Goal: Navigation & Orientation: Find specific page/section

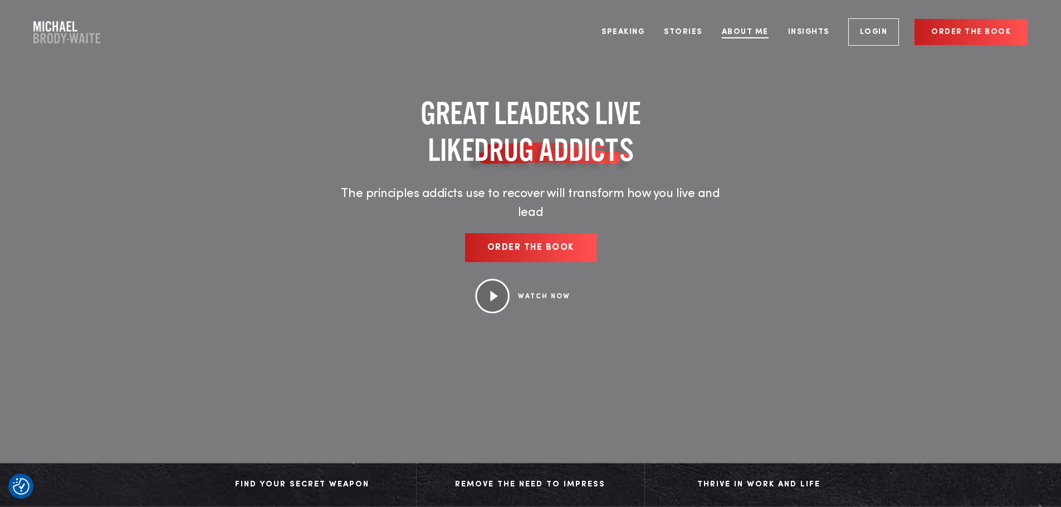
click at [741, 33] on link "About Me" at bounding box center [744, 32] width 63 height 42
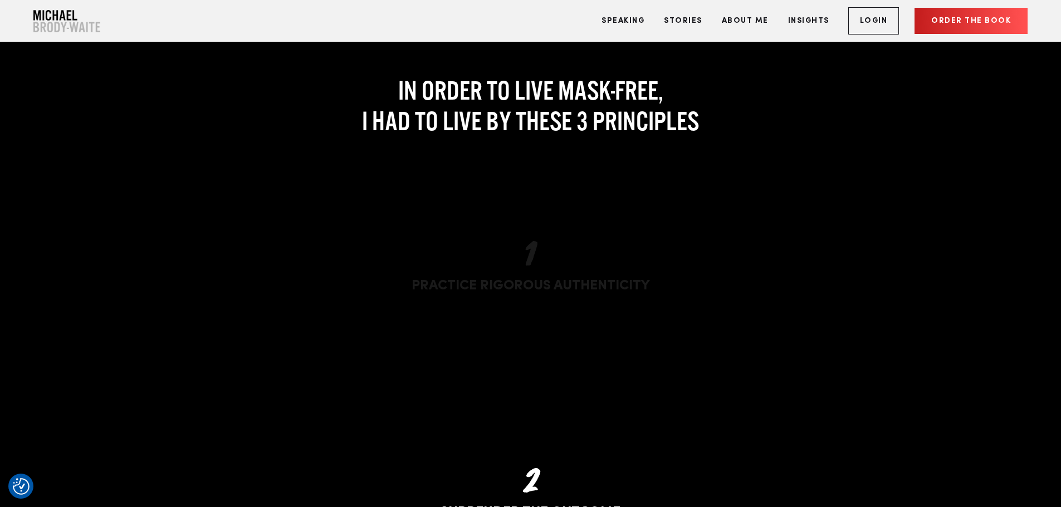
scroll to position [2136, 0]
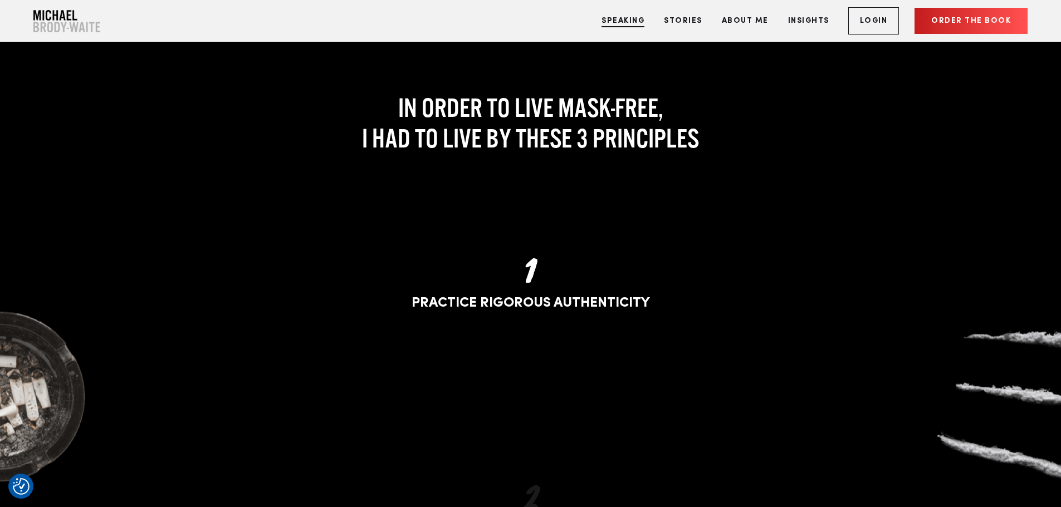
click at [617, 18] on link "Speaking" at bounding box center [623, 21] width 60 height 42
